Goal: Task Accomplishment & Management: Manage account settings

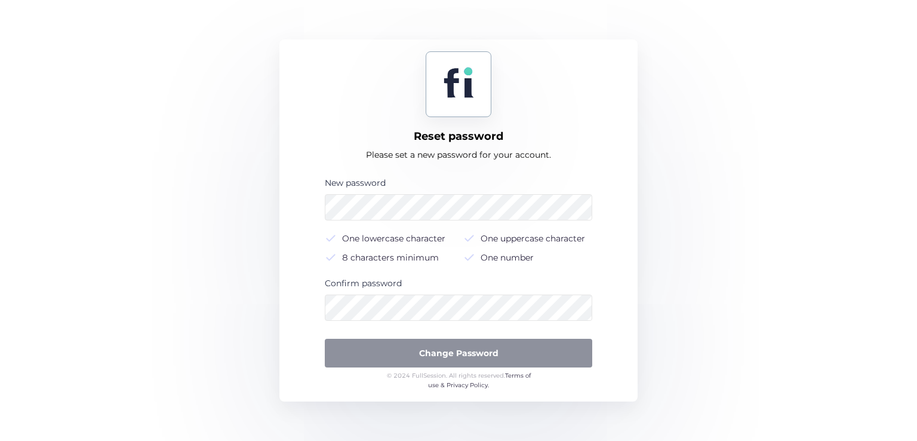
click at [345, 221] on div "New password One lowercase character One uppercase character 8 characters minim…" at bounding box center [459, 223] width 268 height 94
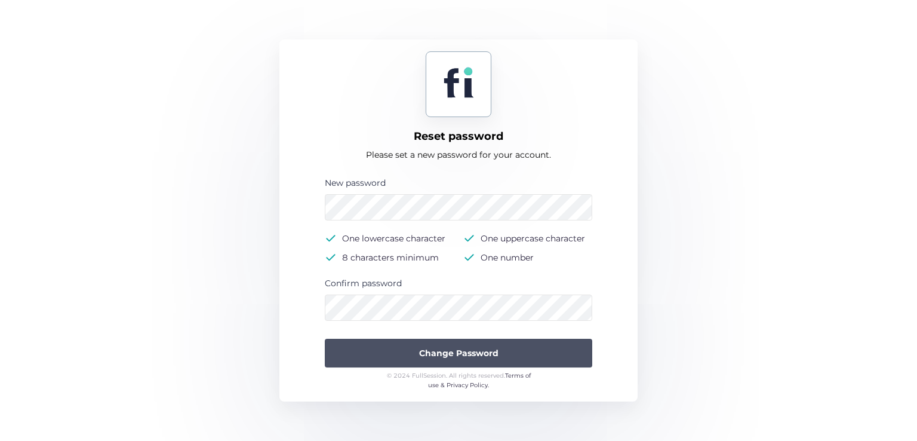
click at [399, 342] on button "Change Password" at bounding box center [459, 353] width 268 height 29
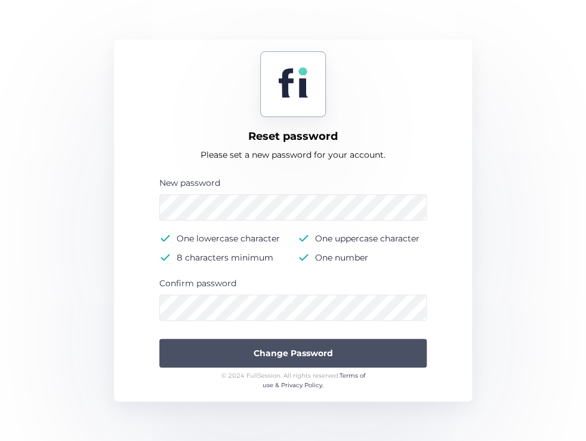
click at [362, 343] on button "Change Password" at bounding box center [293, 353] width 268 height 29
